Goal: Transaction & Acquisition: Purchase product/service

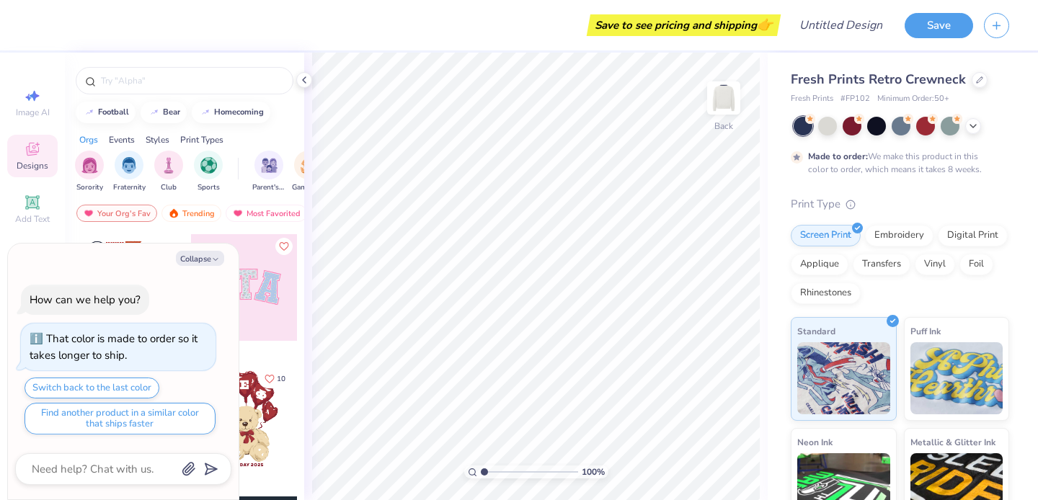
scroll to position [142, 0]
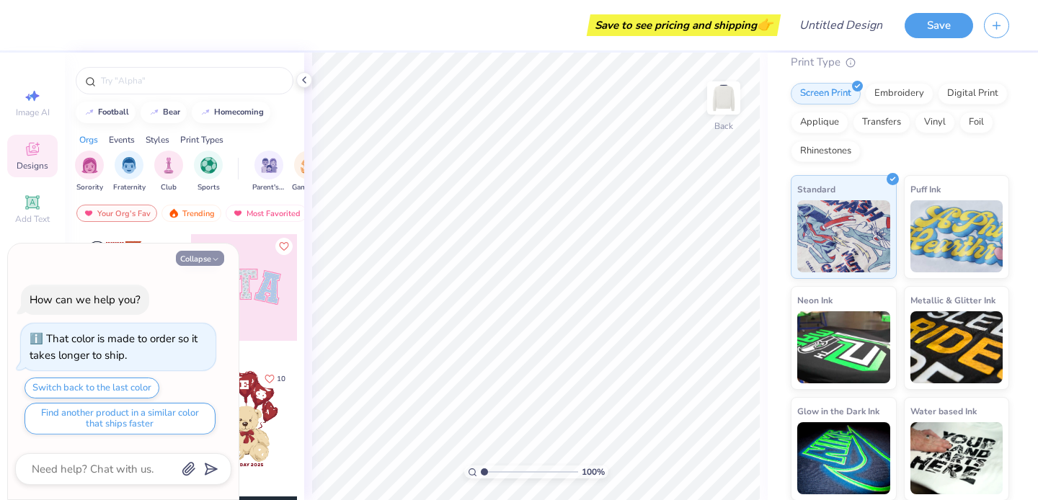
click at [199, 266] on button "Collapse" at bounding box center [200, 258] width 48 height 15
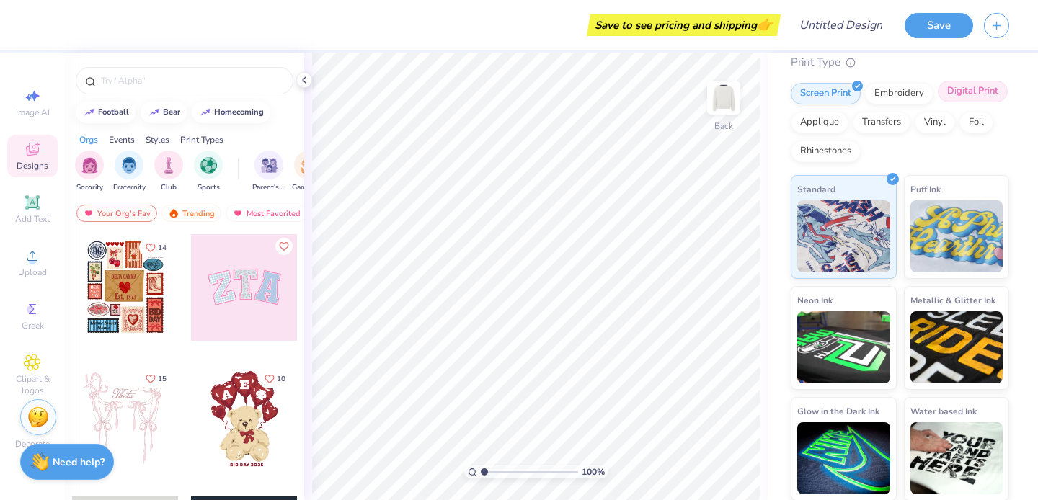
click at [972, 90] on div "Digital Print" at bounding box center [973, 92] width 70 height 22
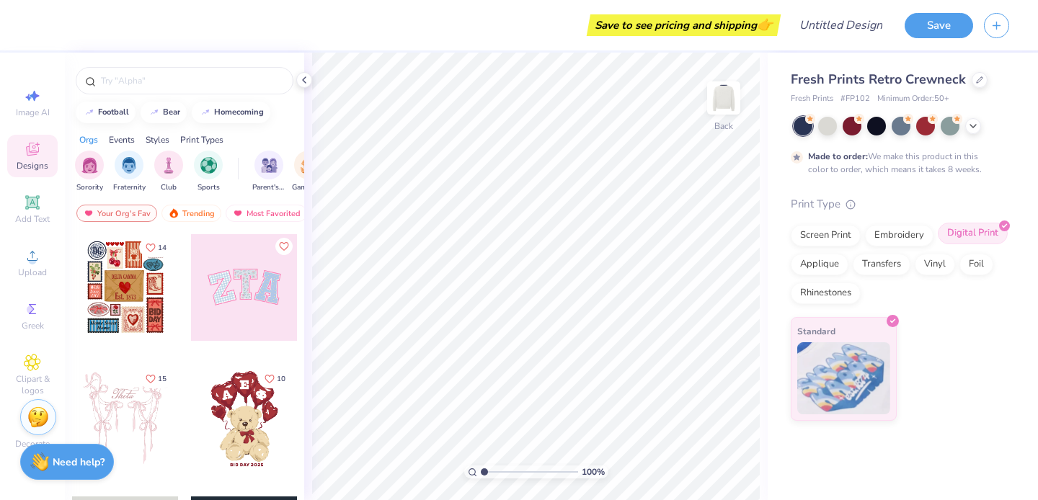
scroll to position [0, 0]
click at [831, 238] on div "Screen Print" at bounding box center [826, 234] width 70 height 22
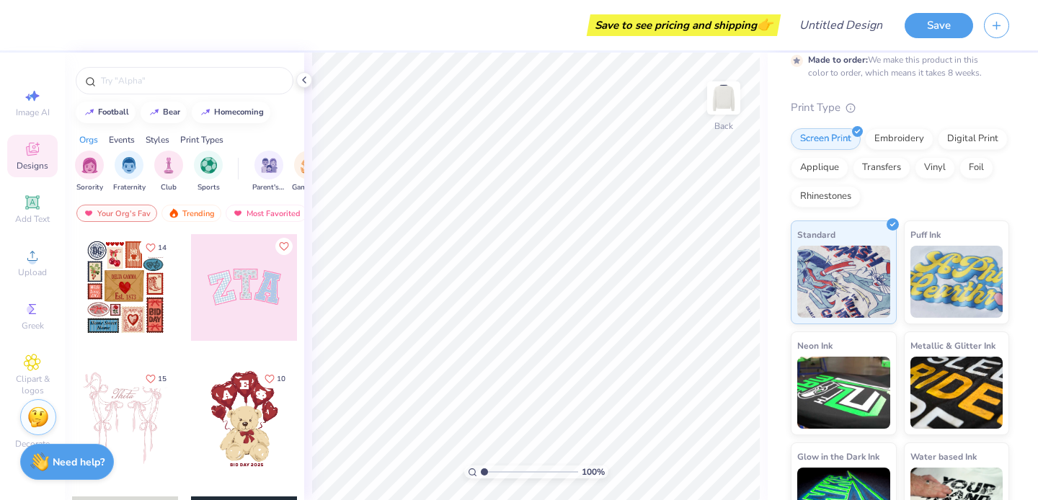
scroll to position [87, 0]
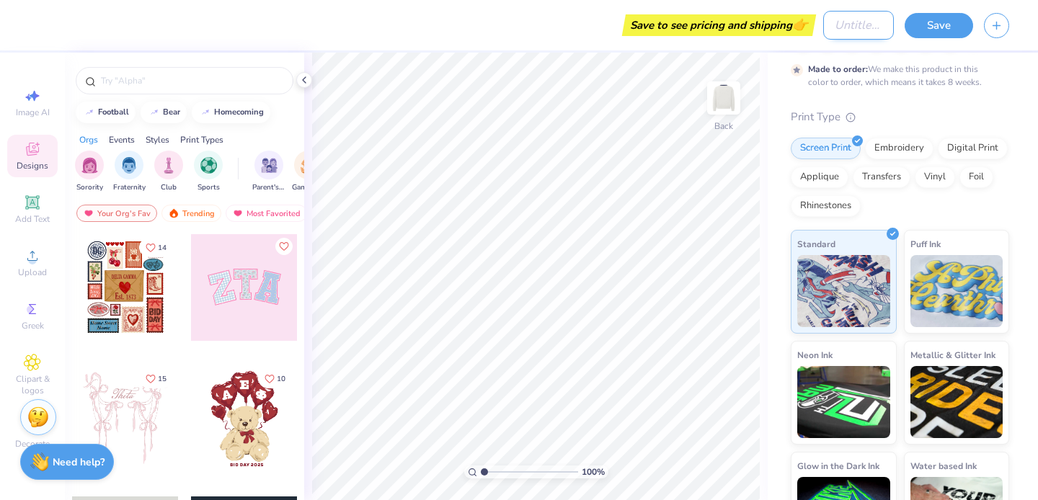
click at [847, 32] on input "Design Title" at bounding box center [858, 25] width 71 height 29
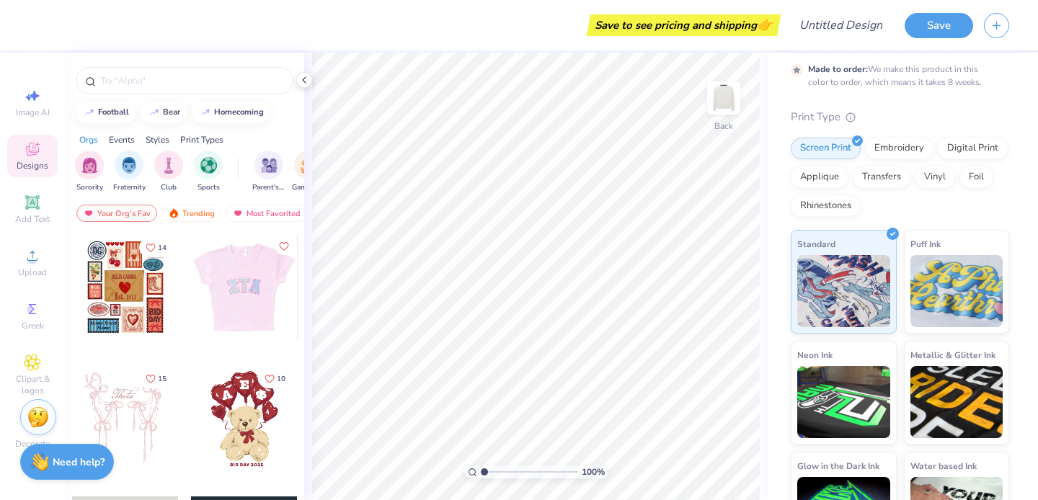
click at [139, 295] on div at bounding box center [125, 287] width 107 height 107
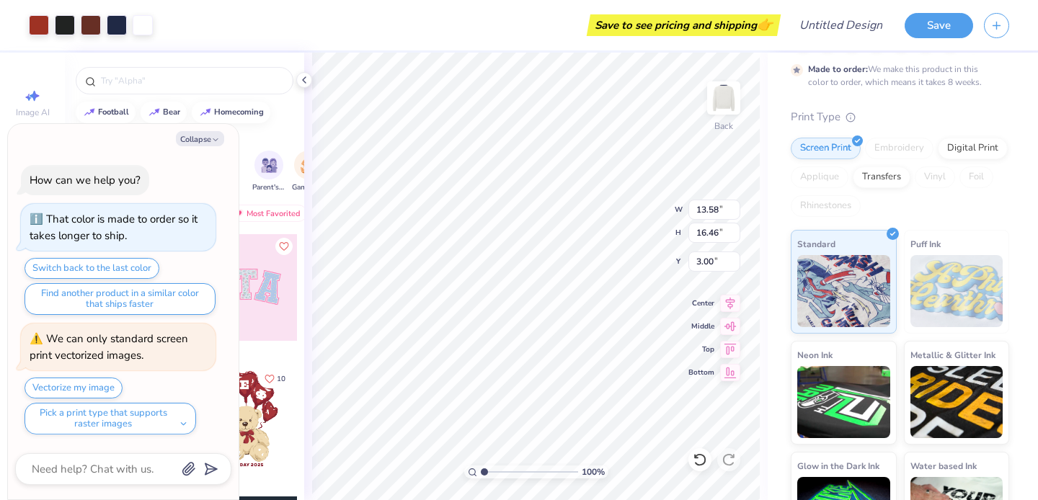
type textarea "x"
type input "1.28"
click at [940, 39] on div "Save" at bounding box center [971, 25] width 133 height 50
click at [940, 25] on button "Save" at bounding box center [939, 23] width 68 height 25
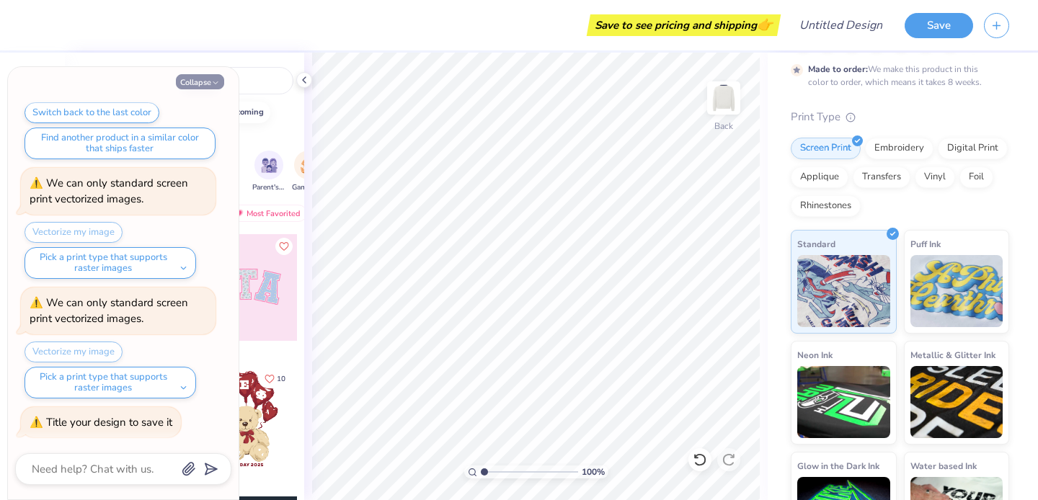
click at [216, 85] on icon "button" at bounding box center [215, 83] width 9 height 9
type textarea "x"
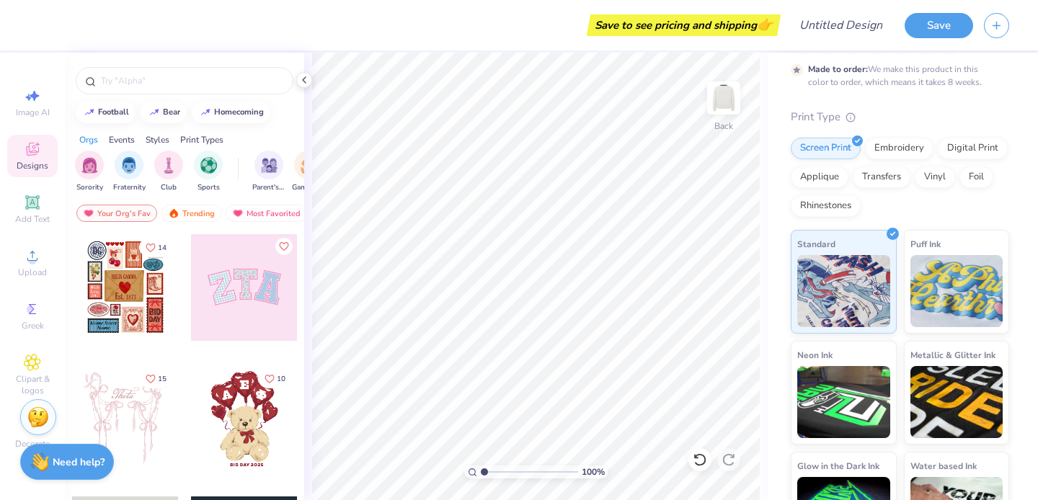
scroll to position [0, 0]
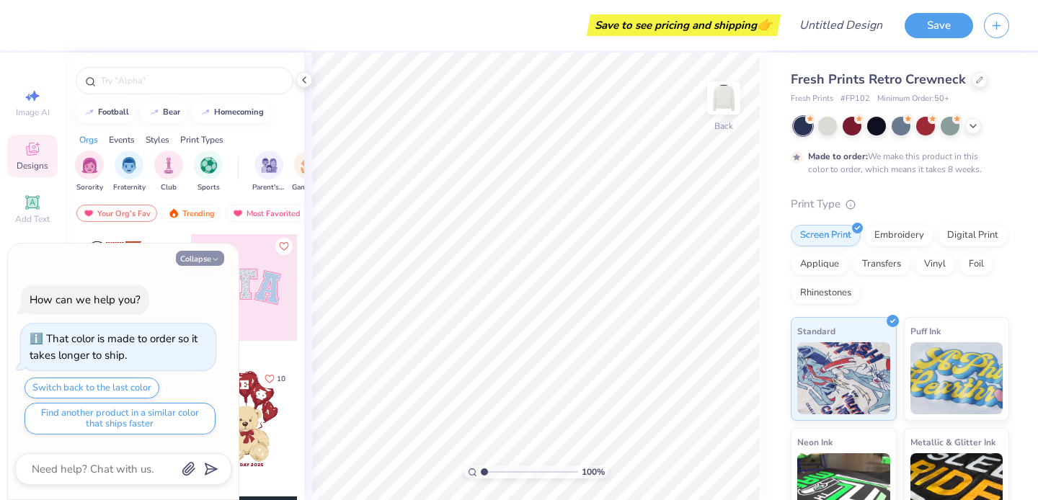
click at [211, 263] on icon "button" at bounding box center [215, 259] width 9 height 9
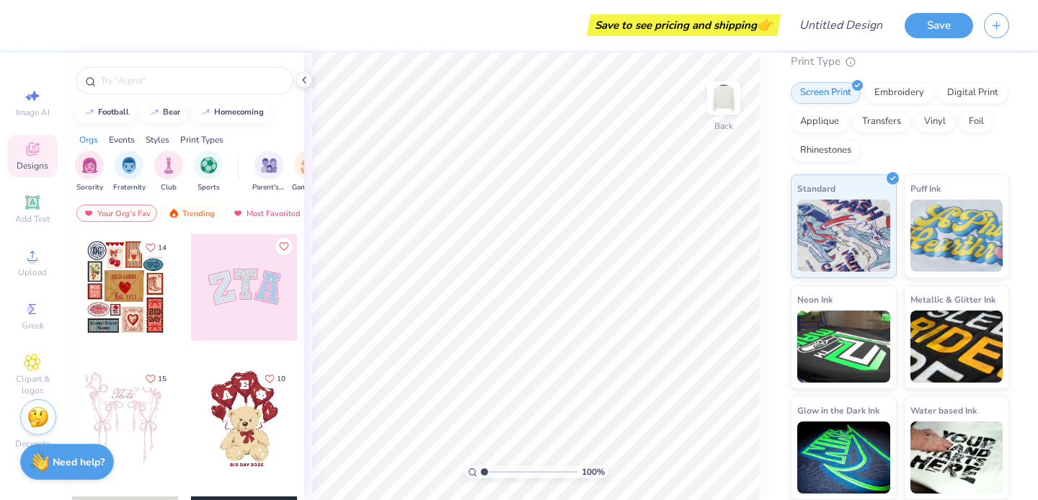
scroll to position [142, 0]
click at [960, 27] on button "Save" at bounding box center [939, 23] width 68 height 25
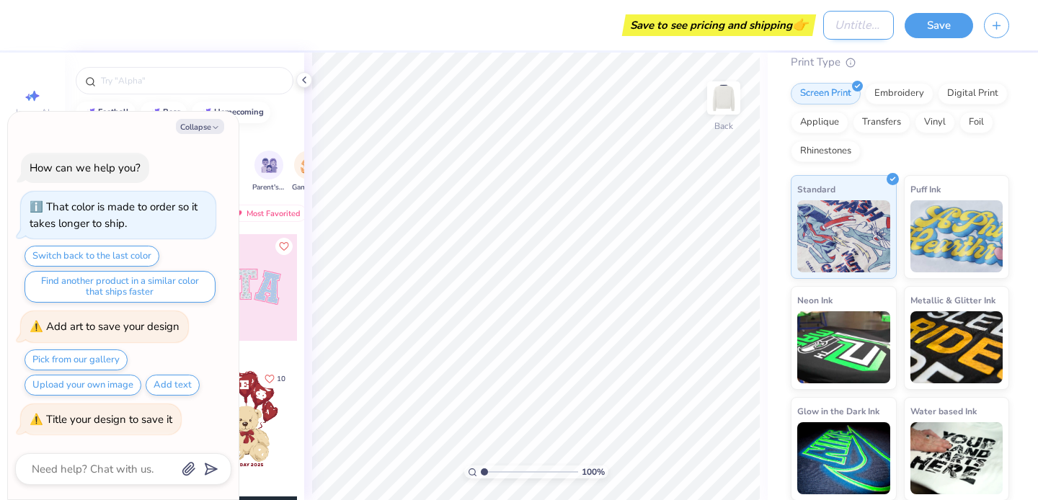
click at [823, 36] on input "Design Title" at bounding box center [858, 25] width 71 height 29
type textarea "x"
type input "T"
type textarea "x"
type input "Te"
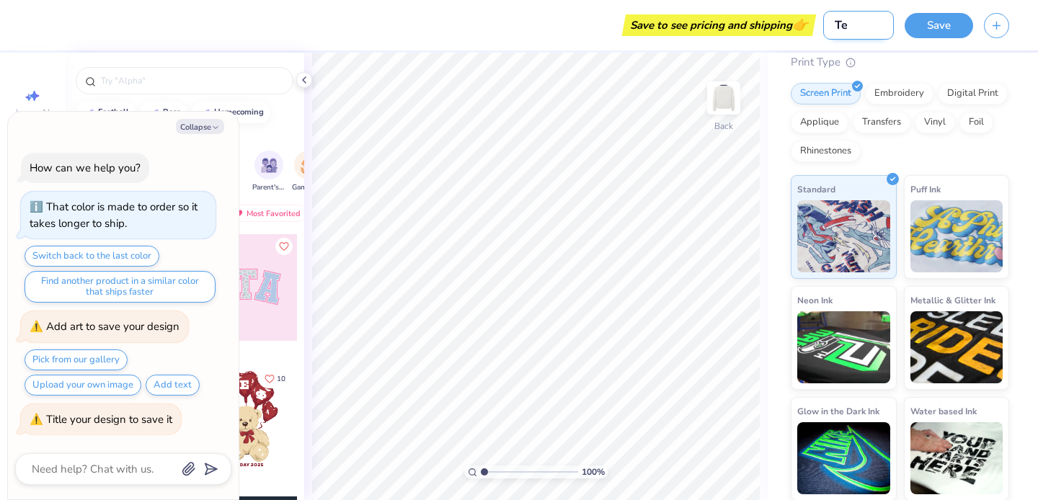
type textarea "x"
type input "Tes"
type textarea "x"
type input "Test"
click at [924, 33] on button "Save" at bounding box center [939, 23] width 68 height 25
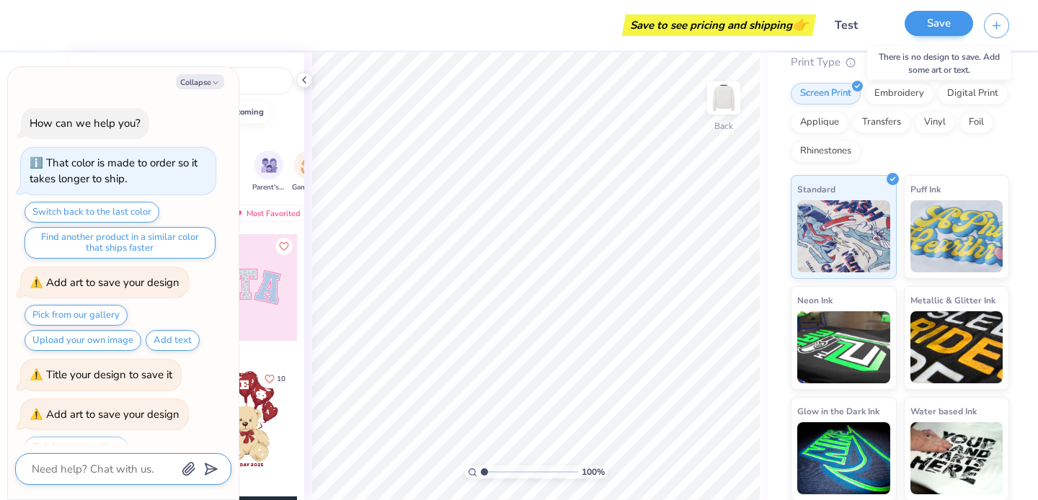
scroll to position [46, 0]
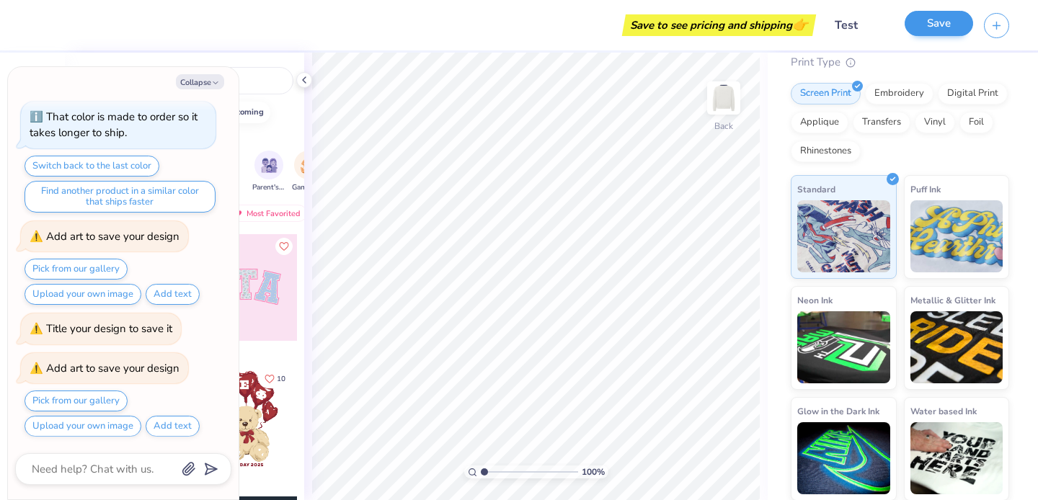
click at [953, 21] on button "Save" at bounding box center [939, 23] width 68 height 25
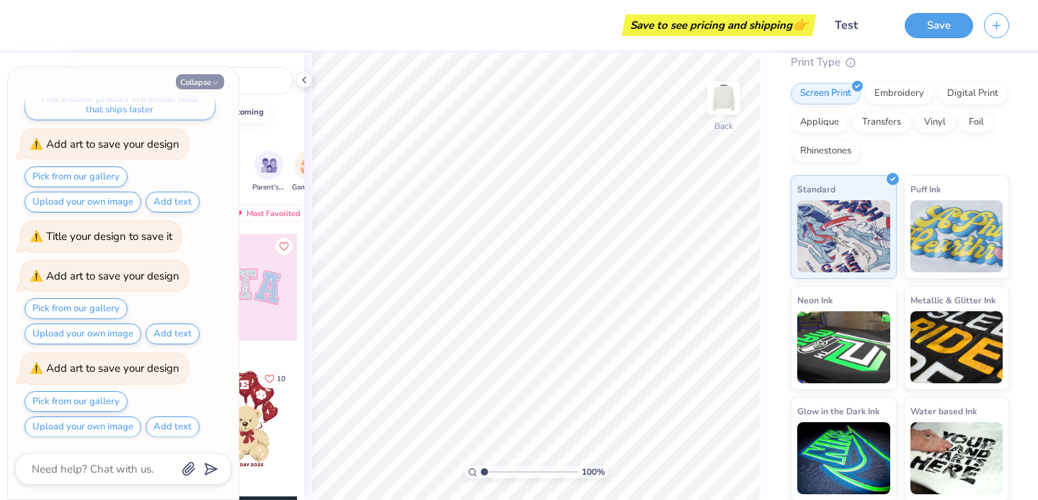
click at [213, 77] on button "Collapse" at bounding box center [200, 81] width 48 height 15
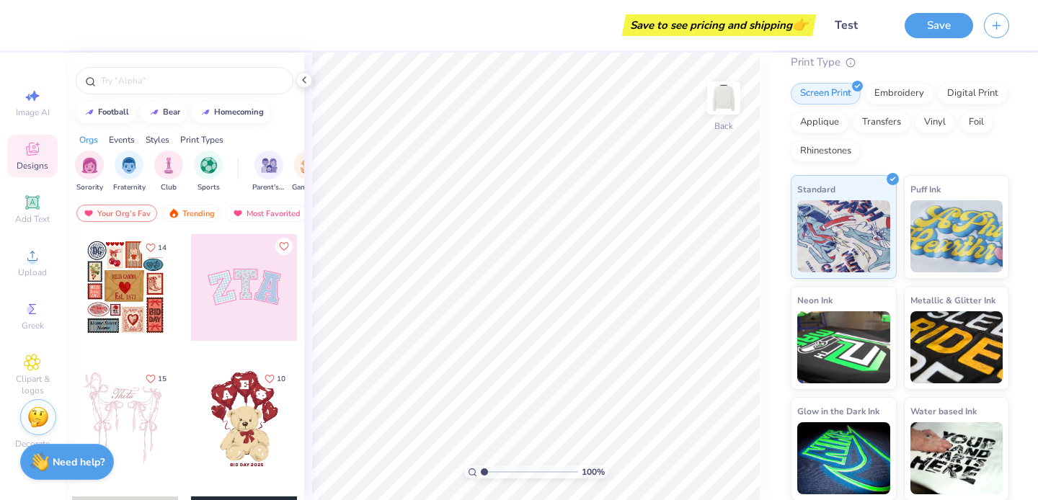
click at [221, 293] on div at bounding box center [244, 287] width 107 height 107
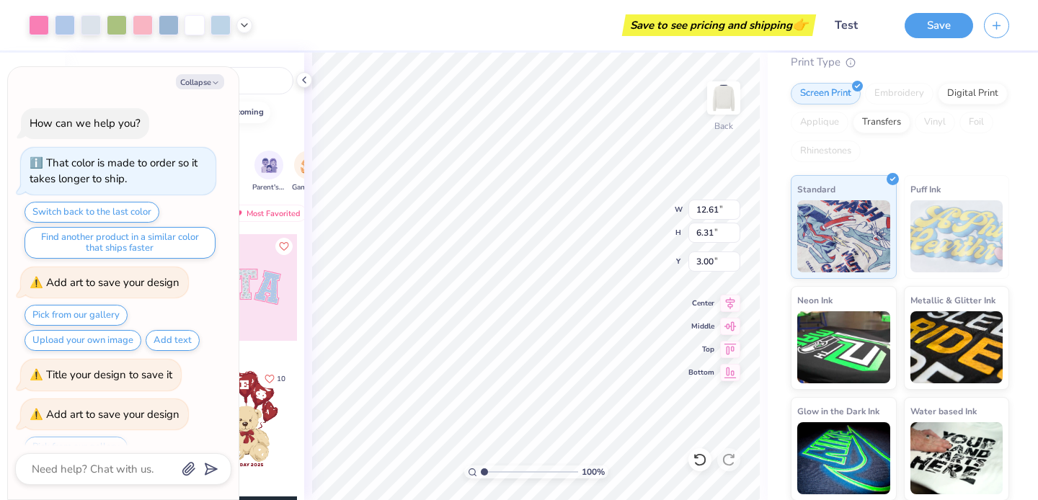
scroll to position [280, 0]
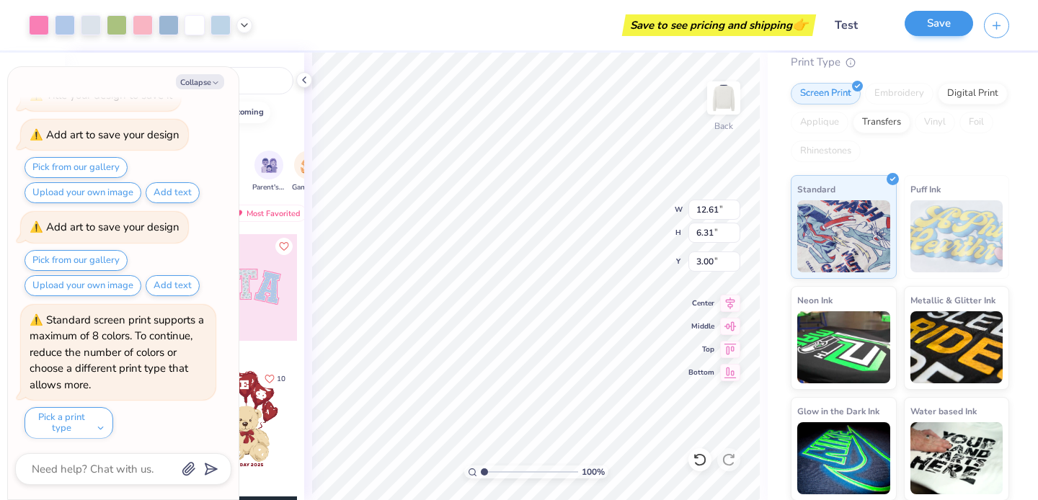
click at [939, 26] on button "Save" at bounding box center [939, 23] width 68 height 25
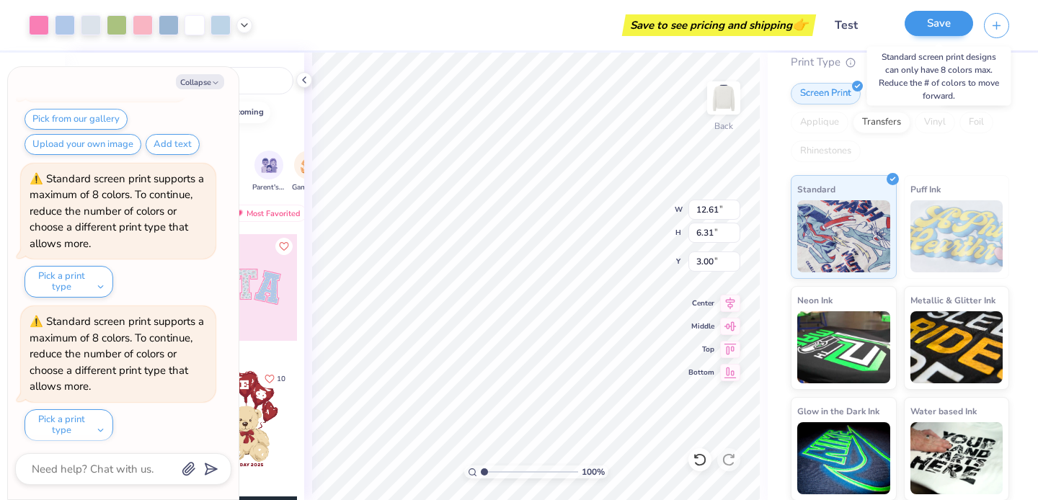
click at [939, 26] on button "Save" at bounding box center [939, 23] width 68 height 25
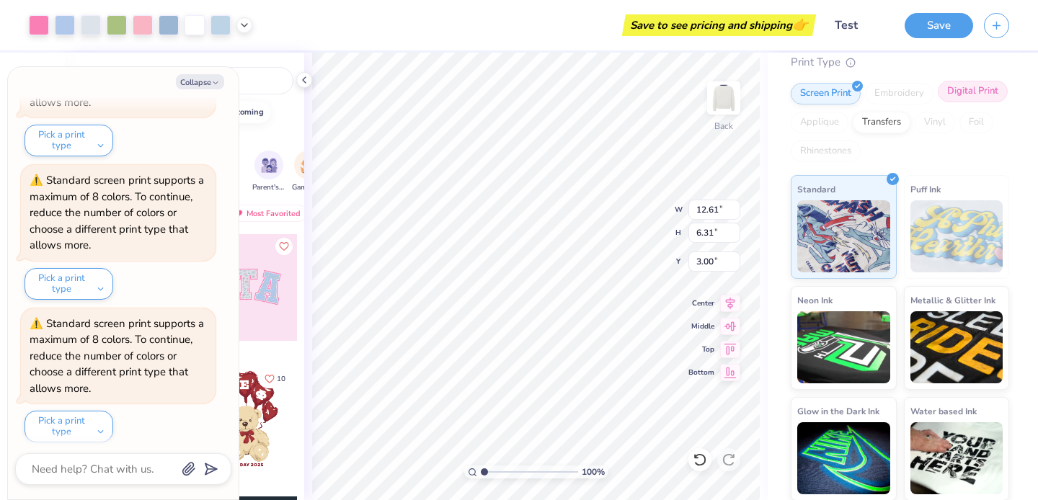
click at [946, 94] on div "Digital Print" at bounding box center [973, 92] width 70 height 22
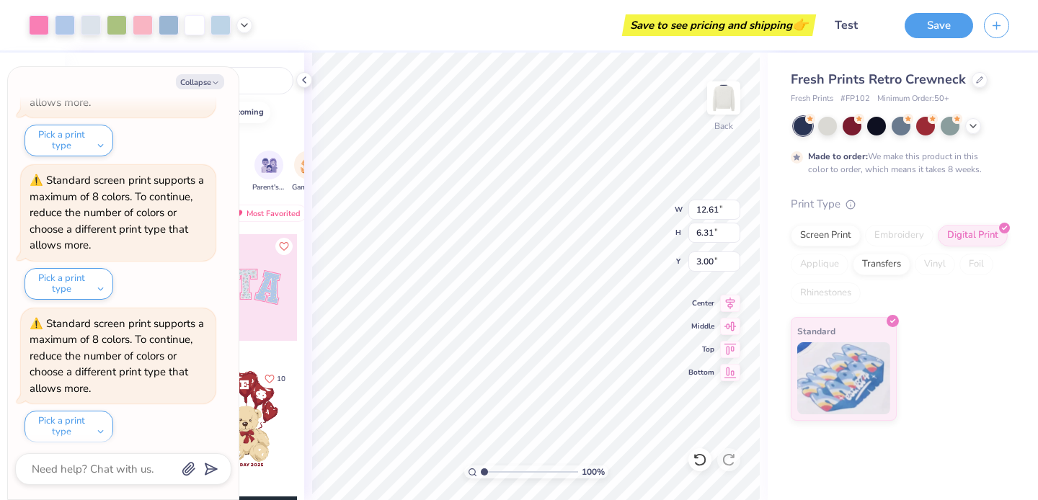
scroll to position [0, 0]
click at [948, 28] on button "Save" at bounding box center [939, 23] width 68 height 25
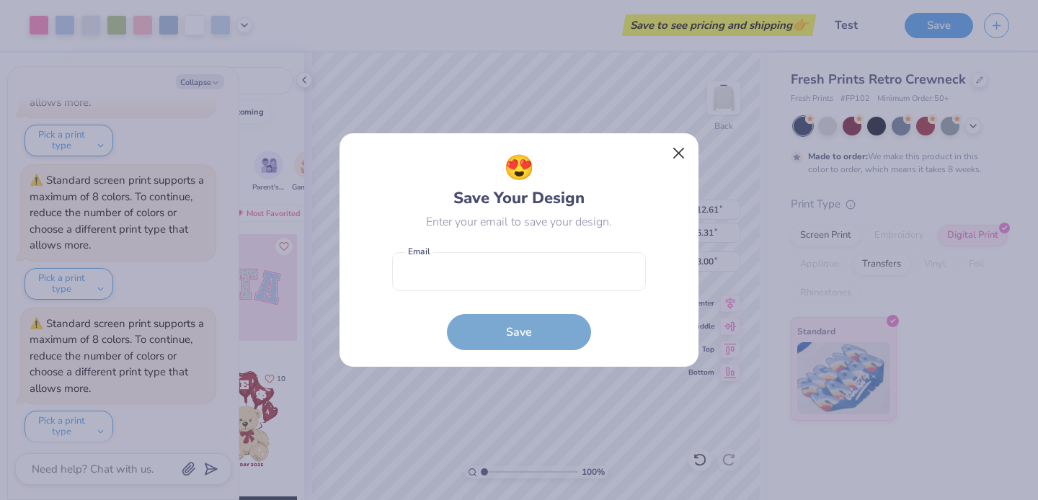
click at [678, 161] on button "Close" at bounding box center [678, 153] width 27 height 27
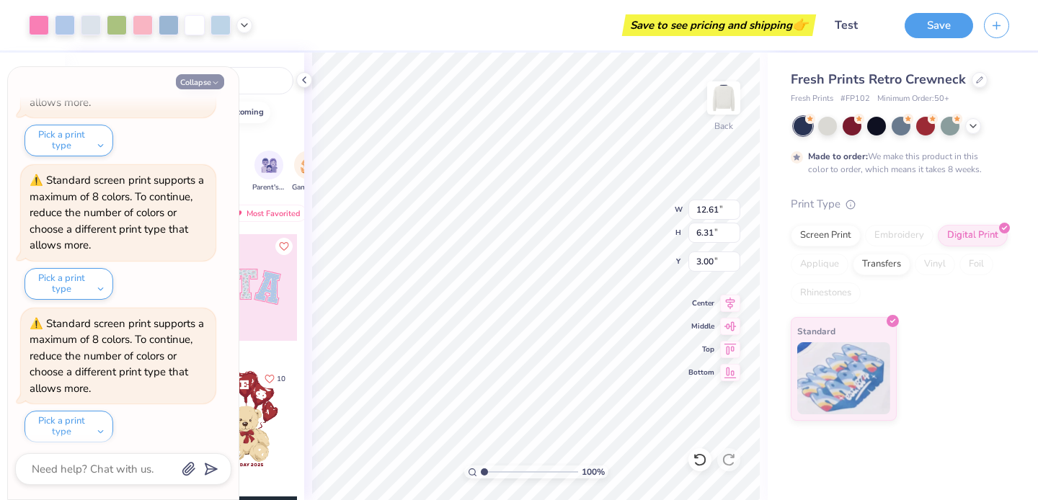
click at [187, 81] on button "Collapse" at bounding box center [200, 81] width 48 height 15
type textarea "x"
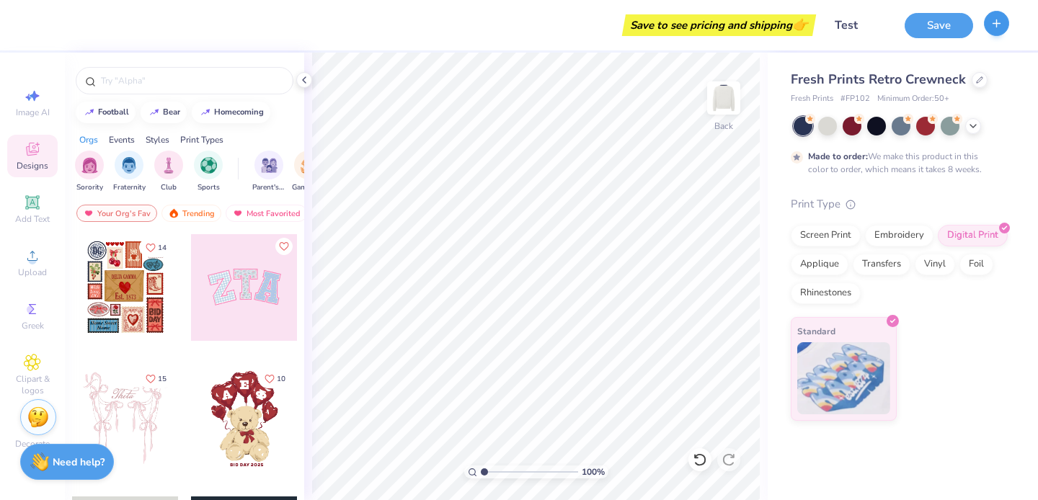
click at [997, 33] on button "button" at bounding box center [996, 23] width 25 height 25
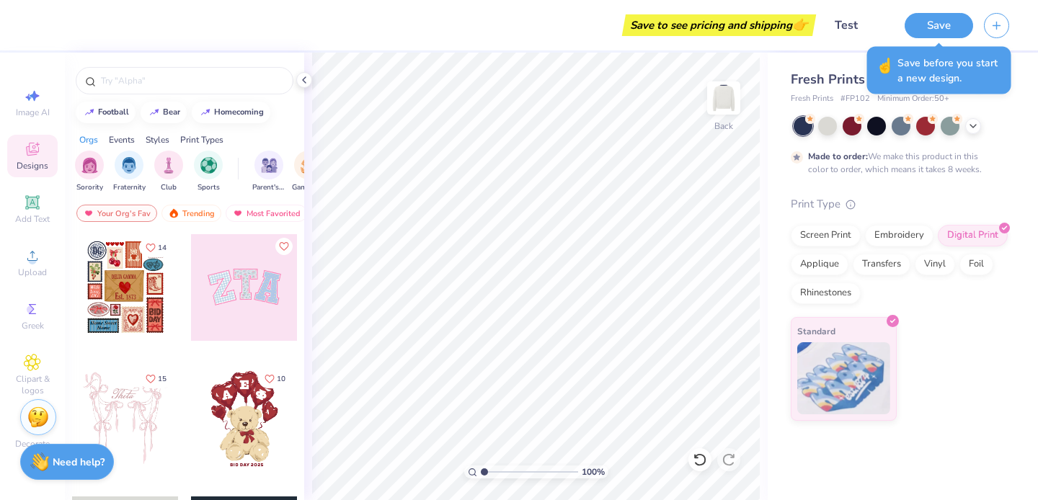
click at [1026, 157] on div "Fresh Prints Retro Crewneck Fresh Prints # FP102 Minimum Order: 50 + Made to or…" at bounding box center [903, 237] width 270 height 368
click at [971, 123] on polyline at bounding box center [973, 124] width 6 height 3
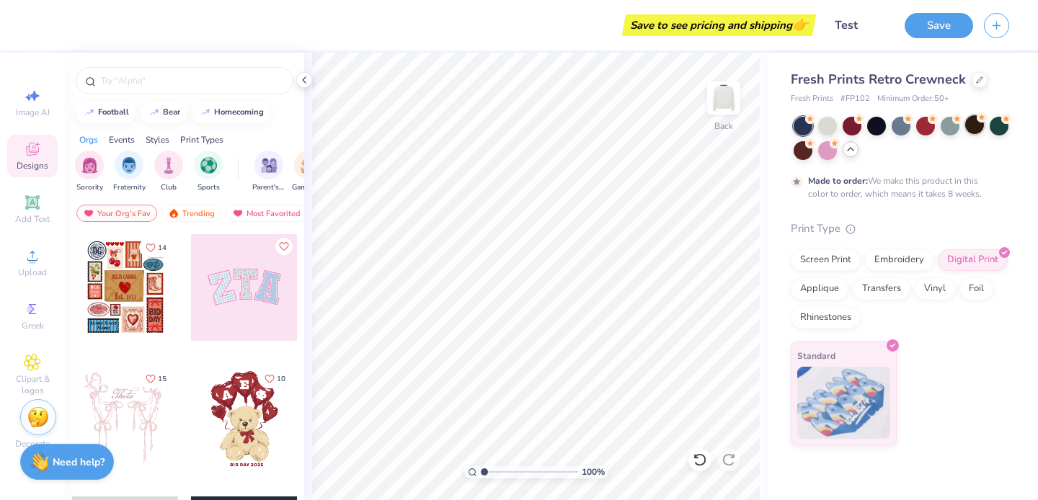
click at [971, 124] on div at bounding box center [974, 124] width 19 height 19
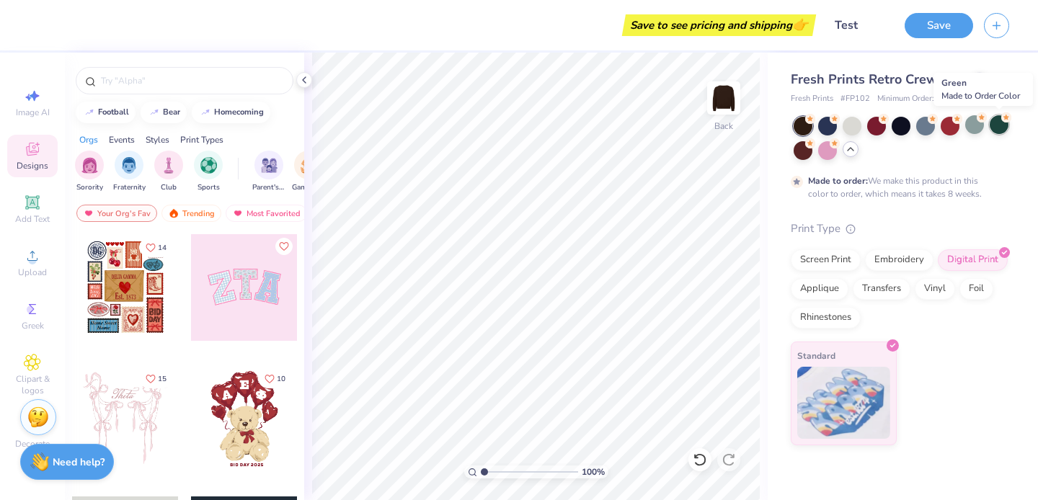
click at [993, 126] on div at bounding box center [999, 124] width 19 height 19
click at [812, 133] on div at bounding box center [803, 126] width 19 height 19
click at [828, 129] on div at bounding box center [827, 124] width 19 height 19
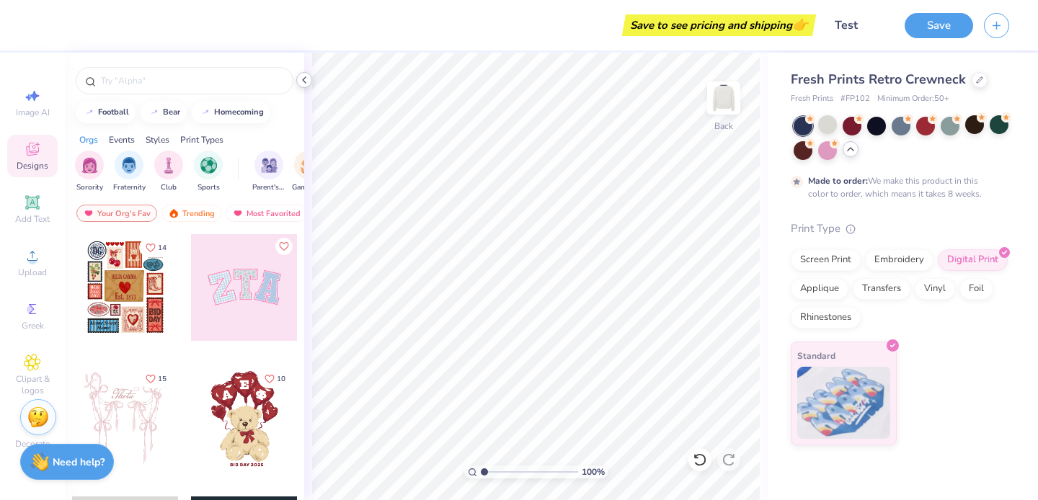
click at [307, 76] on icon at bounding box center [304, 80] width 12 height 12
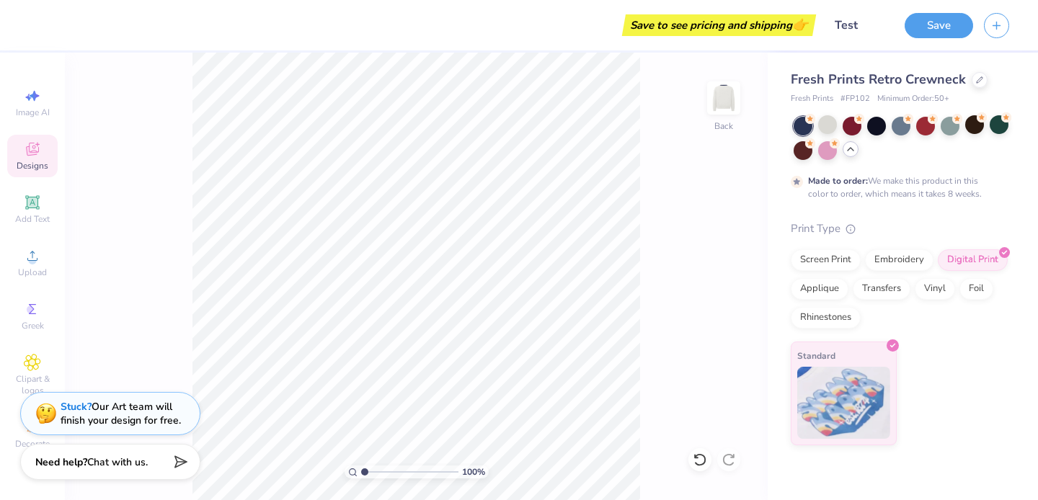
click at [738, 32] on div "Save to see pricing and shipping 👉" at bounding box center [719, 25] width 187 height 22
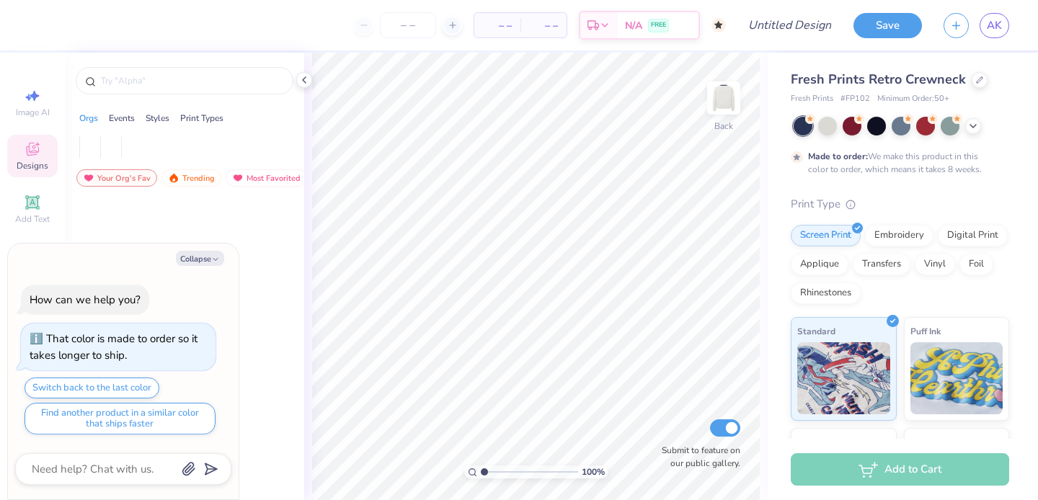
type textarea "x"
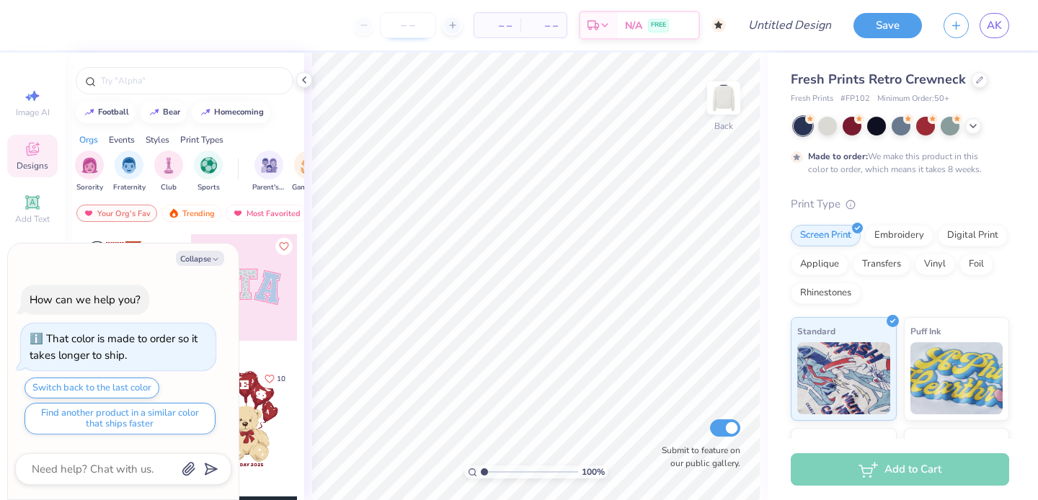
click at [416, 31] on input "number" at bounding box center [408, 25] width 56 height 26
click at [448, 24] on icon at bounding box center [453, 25] width 10 height 10
type input "50"
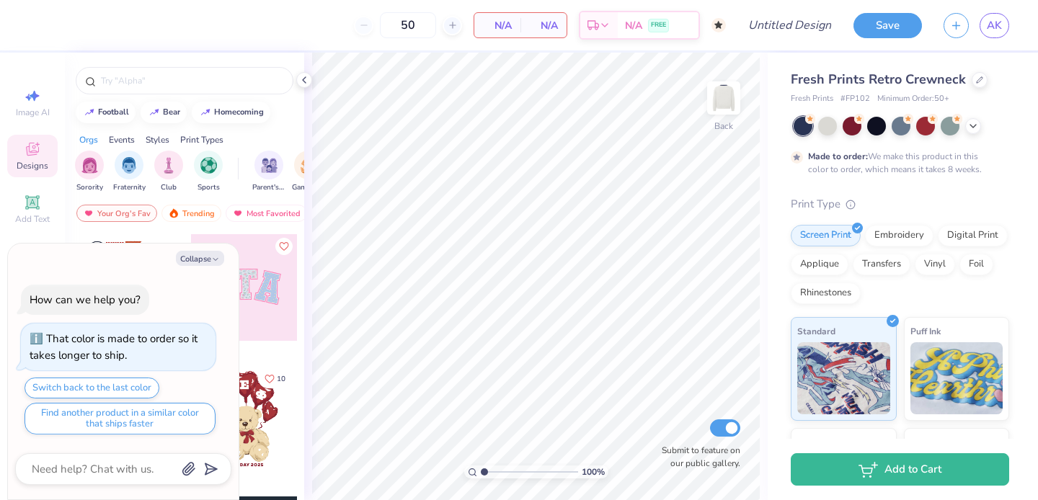
click at [488, 26] on span "N/A" at bounding box center [497, 25] width 29 height 15
click at [510, 27] on span "N/A" at bounding box center [497, 25] width 29 height 15
click at [418, 50] on div "50 N/A Per Item N/A Total Est. Delivery N/A FREE Design Title Save AK Image AI …" at bounding box center [519, 250] width 1038 height 500
click at [624, 29] on div "N/A FREE" at bounding box center [658, 27] width 81 height 26
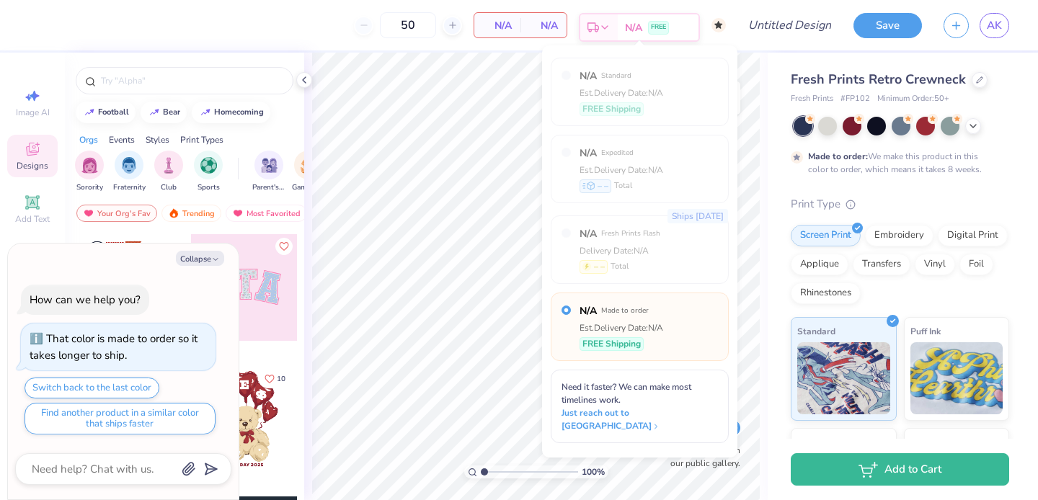
click at [624, 29] on div "N/A FREE" at bounding box center [658, 27] width 81 height 26
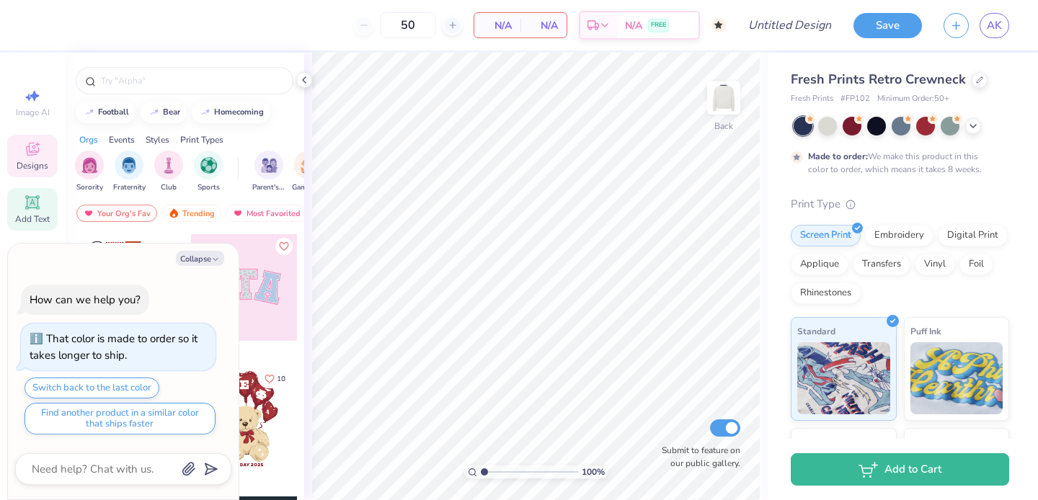
click at [32, 210] on icon at bounding box center [32, 202] width 17 height 17
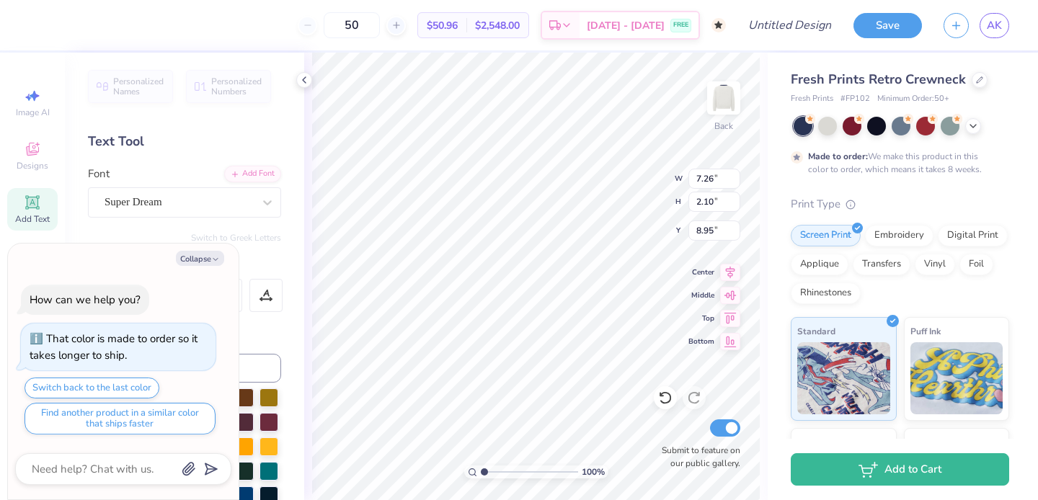
type textarea "x"
type input "3.00"
click at [402, 23] on icon at bounding box center [396, 25] width 10 height 10
drag, startPoint x: 395, startPoint y: 23, endPoint x: 341, endPoint y: 22, distance: 54.1
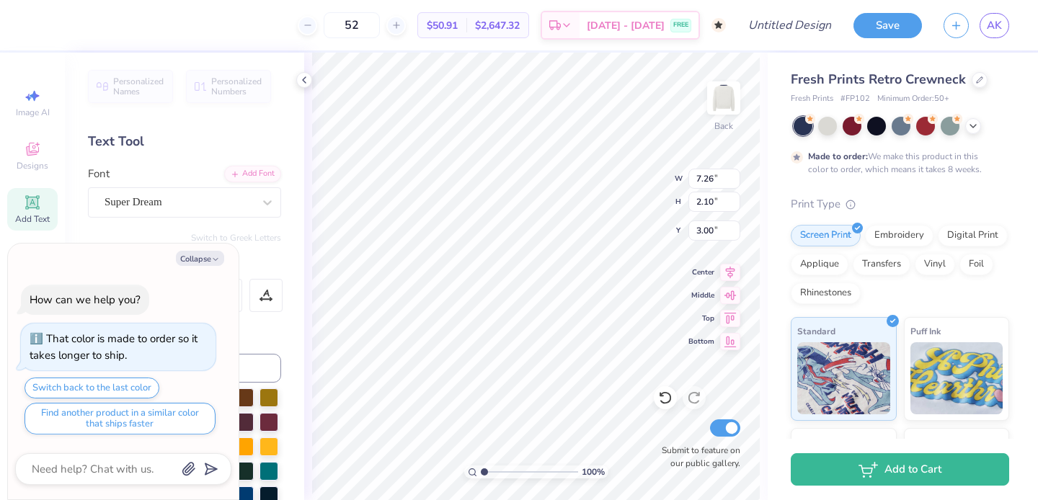
click at [341, 22] on div "52" at bounding box center [352, 25] width 108 height 26
click at [379, 25] on input "100" at bounding box center [352, 25] width 56 height 26
click at [378, 25] on input "100" at bounding box center [352, 25] width 56 height 26
type input "50"
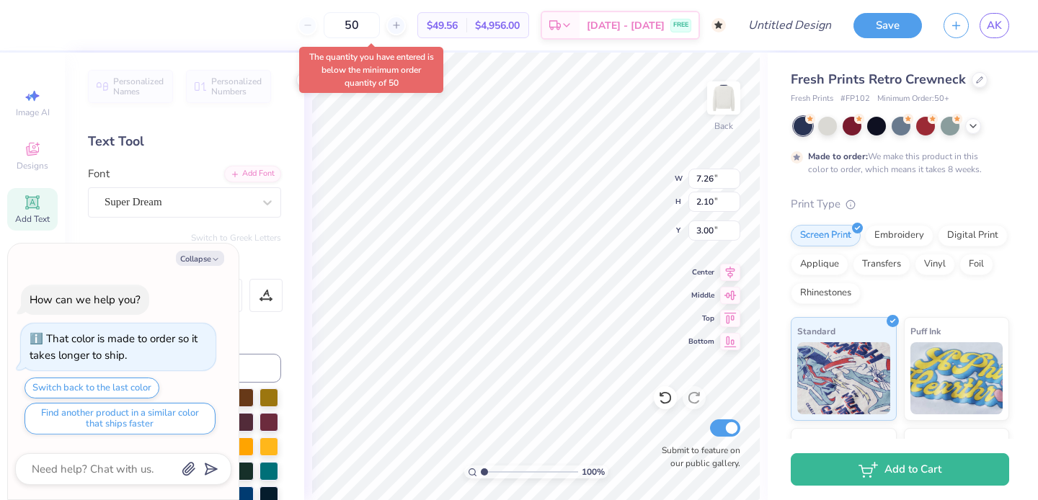
click at [293, 43] on div "50 $49.56 Per Item $4,956.00 Total Est. Delivery Oct 25 - 28 FREE" at bounding box center [383, 25] width 686 height 50
